Goal: Task Accomplishment & Management: Use online tool/utility

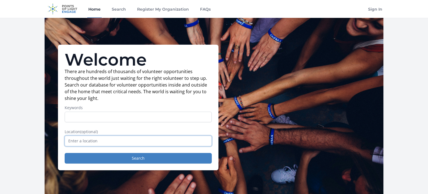
click at [142, 139] on input "text" at bounding box center [138, 141] width 147 height 11
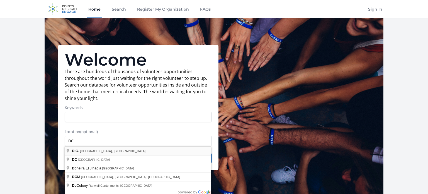
type input "D.C., DC, USA"
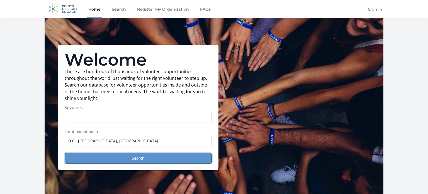
click at [142, 157] on button "Search" at bounding box center [138, 158] width 147 height 11
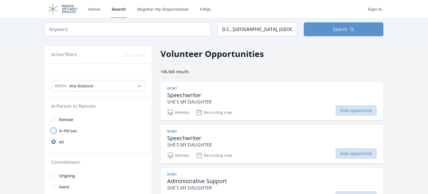
click at [54, 130] on input "radio" at bounding box center [53, 130] width 4 height 4
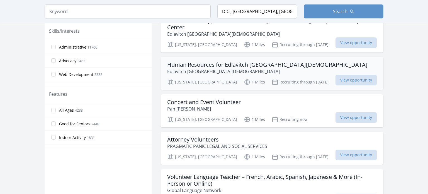
scroll to position [267, 0]
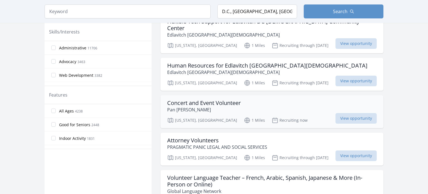
click at [232, 100] on h3 "Concert and Event Volunteer" at bounding box center [204, 103] width 74 height 7
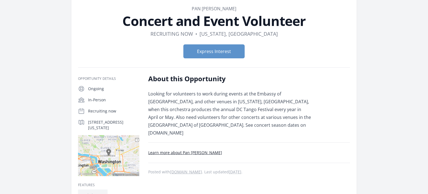
scroll to position [28, 0]
click at [199, 125] on p "Looking for volunteers to work during events at the Embassy of Argentina, and o…" at bounding box center [229, 113] width 163 height 47
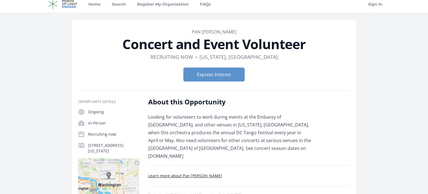
scroll to position [4, 0]
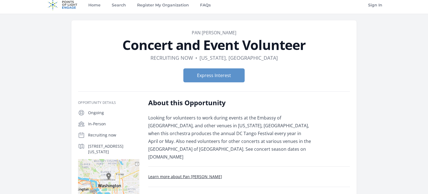
click at [222, 174] on link "Learn more about Pan American Symphony Orchestra" at bounding box center [185, 176] width 74 height 5
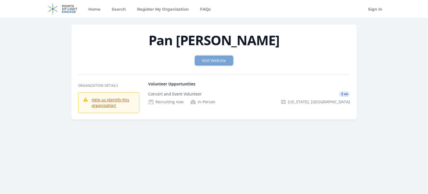
click at [225, 60] on link "Visit Website" at bounding box center [214, 60] width 38 height 9
click at [99, 10] on link "Home" at bounding box center [94, 9] width 15 height 18
